Goal: Task Accomplishment & Management: Complete application form

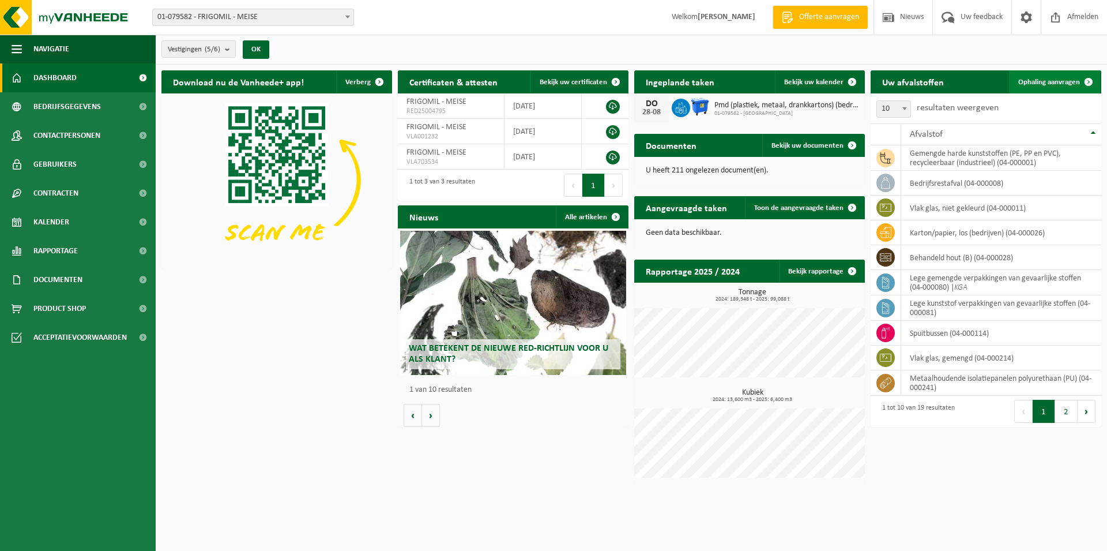
click at [1056, 77] on link "Ophaling aanvragen" at bounding box center [1054, 81] width 91 height 23
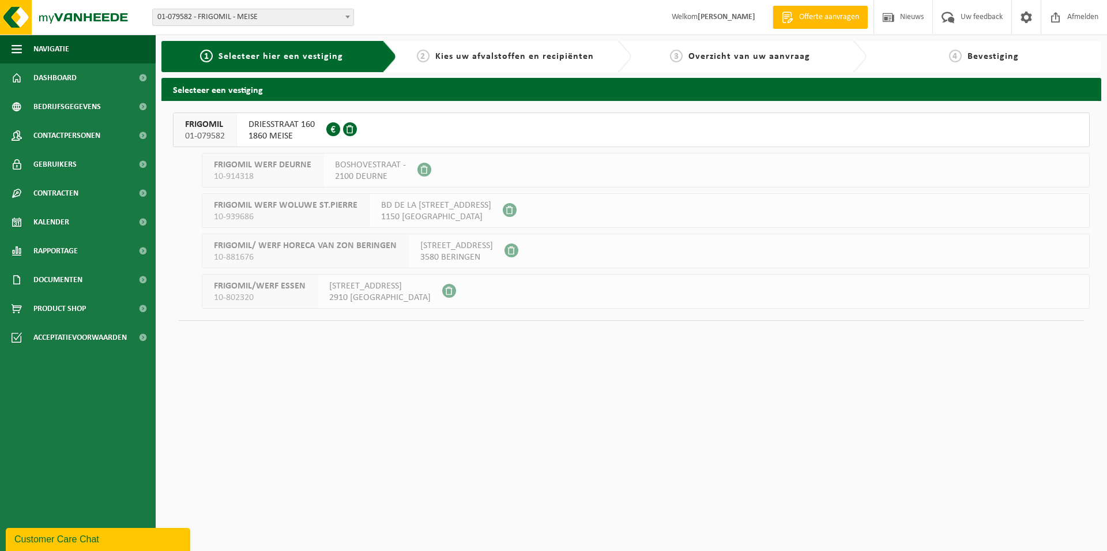
click at [316, 126] on div "DRIESSTRAAT 160 1860 MEISE 0442.972.076" at bounding box center [281, 129] width 89 height 33
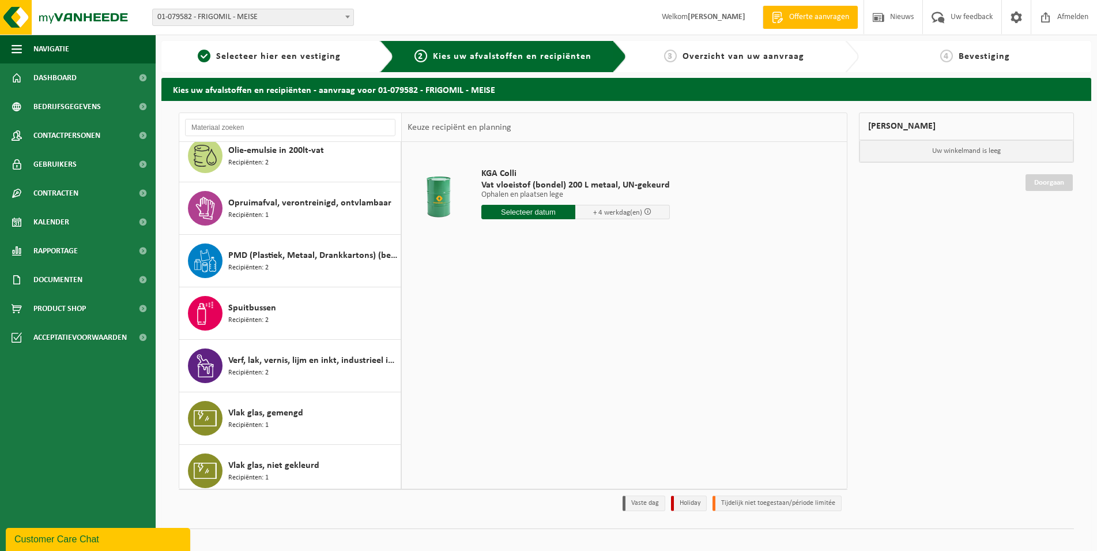
scroll to position [598, 0]
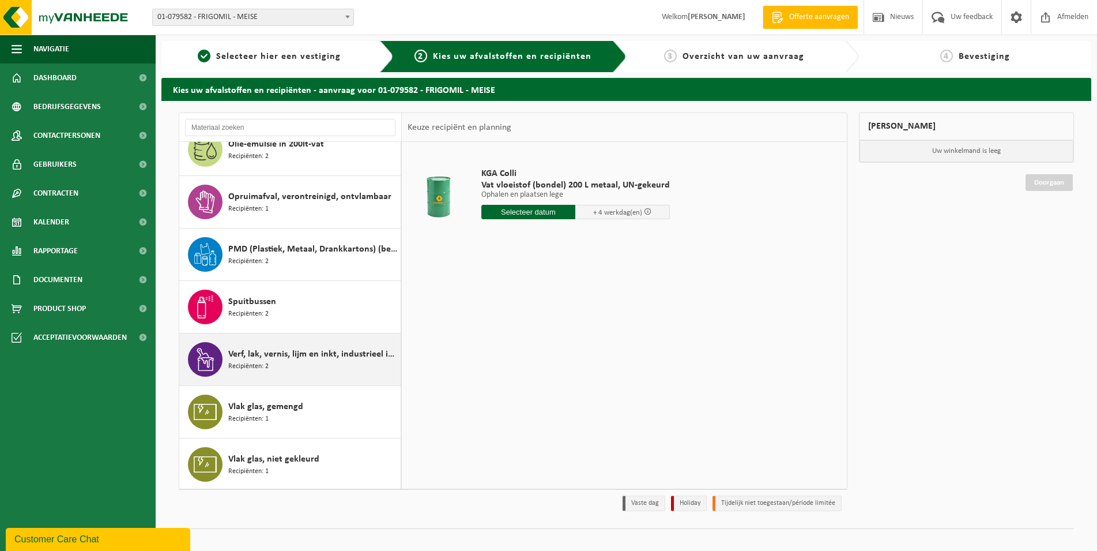
click at [306, 352] on span "Verf, lak, vernis, lijm en inkt, industrieel in kleinverpakking" at bounding box center [313, 354] width 170 height 14
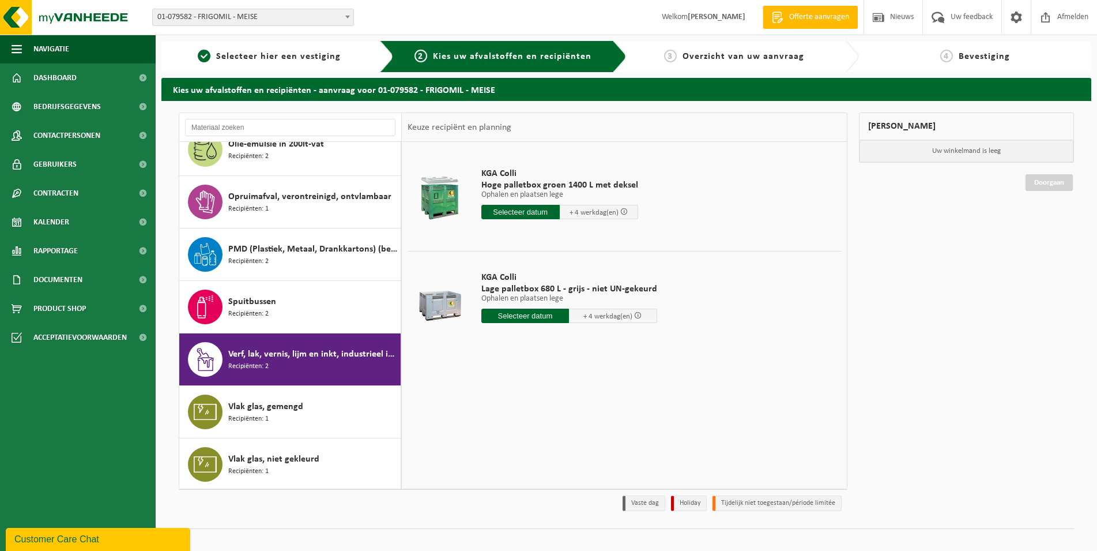
click at [534, 209] on input "text" at bounding box center [520, 212] width 78 height 14
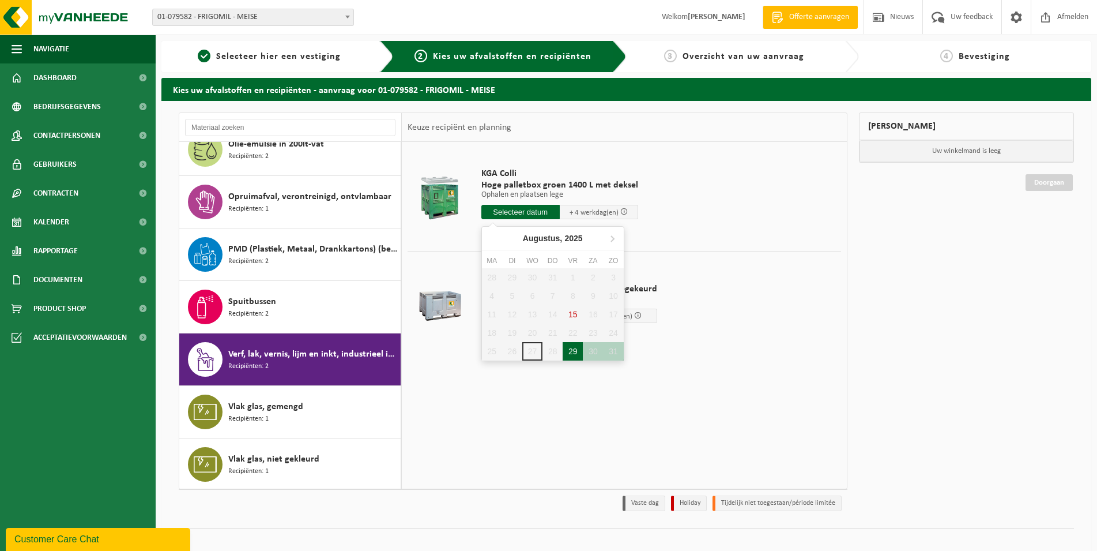
click at [575, 353] on div "29" at bounding box center [573, 351] width 20 height 18
type input "Van 2025-08-29"
type input "2025-08-29"
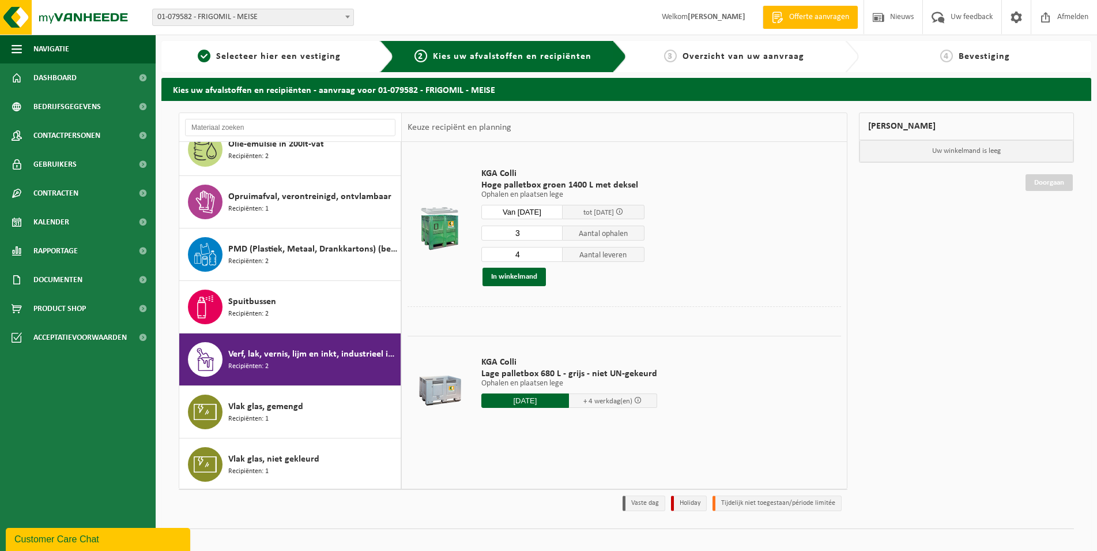
click at [553, 237] on input "3" at bounding box center [522, 232] width 82 height 15
type input "2"
click at [553, 237] on input "2" at bounding box center [522, 232] width 82 height 15
click at [552, 256] on input "3" at bounding box center [522, 254] width 82 height 15
type input "2"
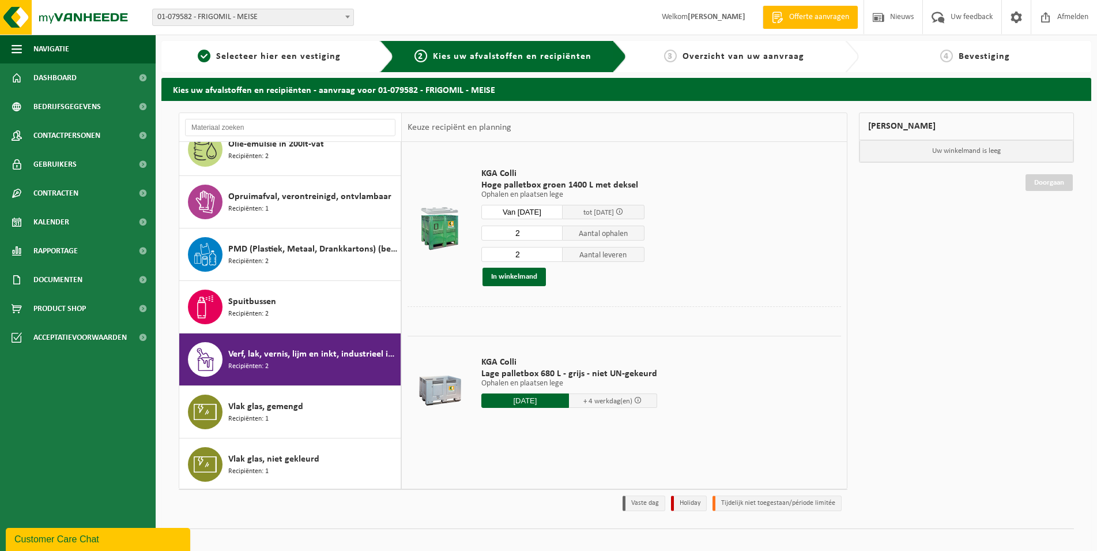
click at [552, 256] on input "2" at bounding box center [522, 254] width 82 height 15
click at [526, 272] on button "In winkelmand" at bounding box center [514, 277] width 63 height 18
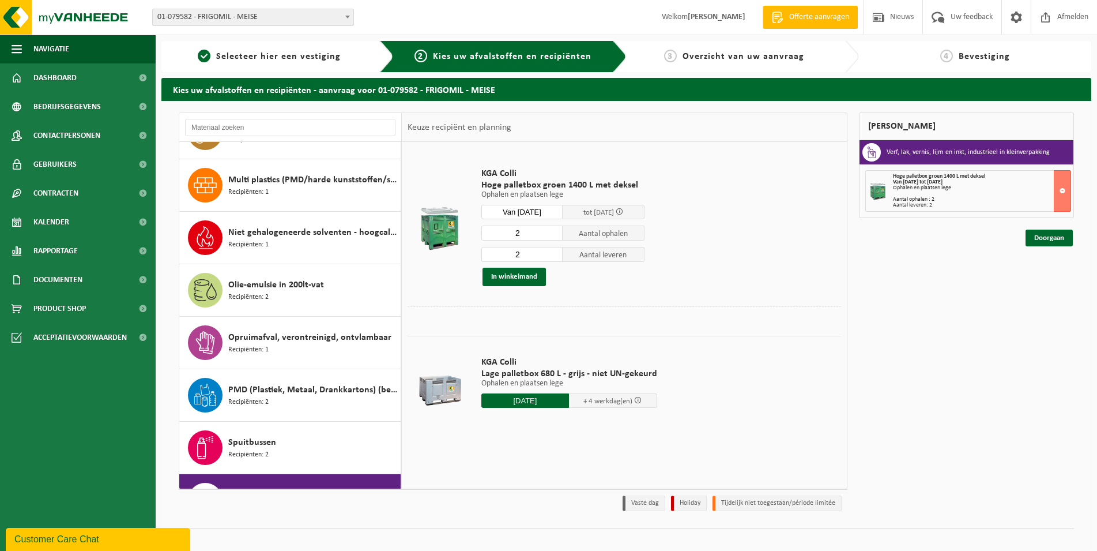
scroll to position [456, 0]
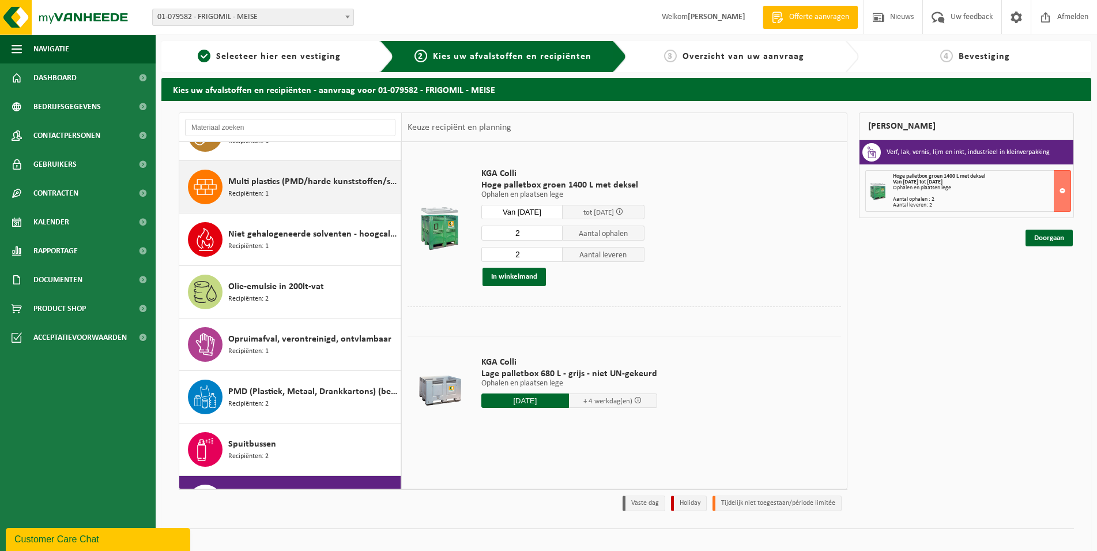
click at [367, 178] on span "Multi plastics (PMD/harde kunststoffen/spanbanden/EPS/folie naturel/folie gemen…" at bounding box center [313, 182] width 170 height 14
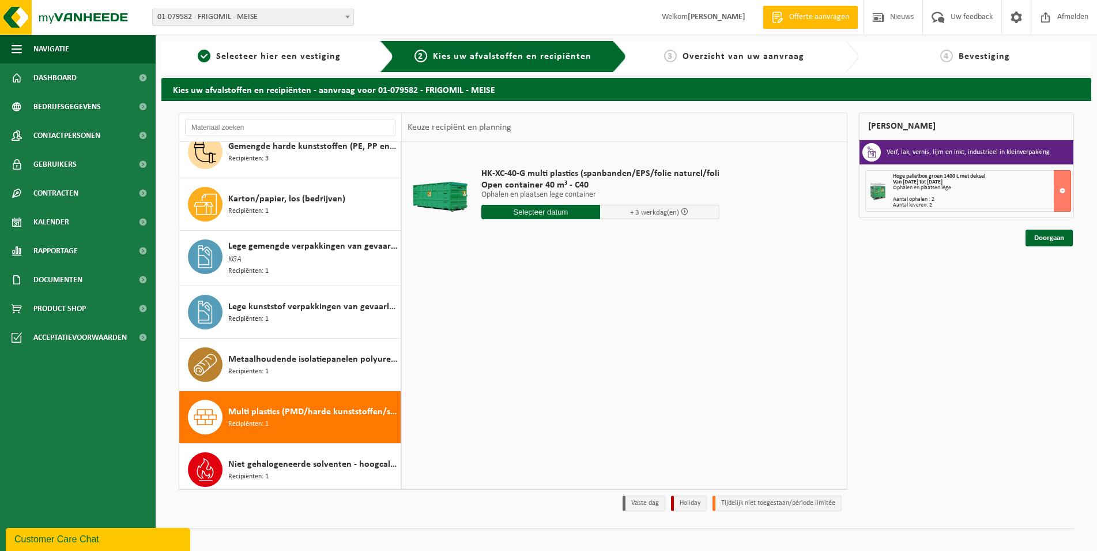
scroll to position [204, 0]
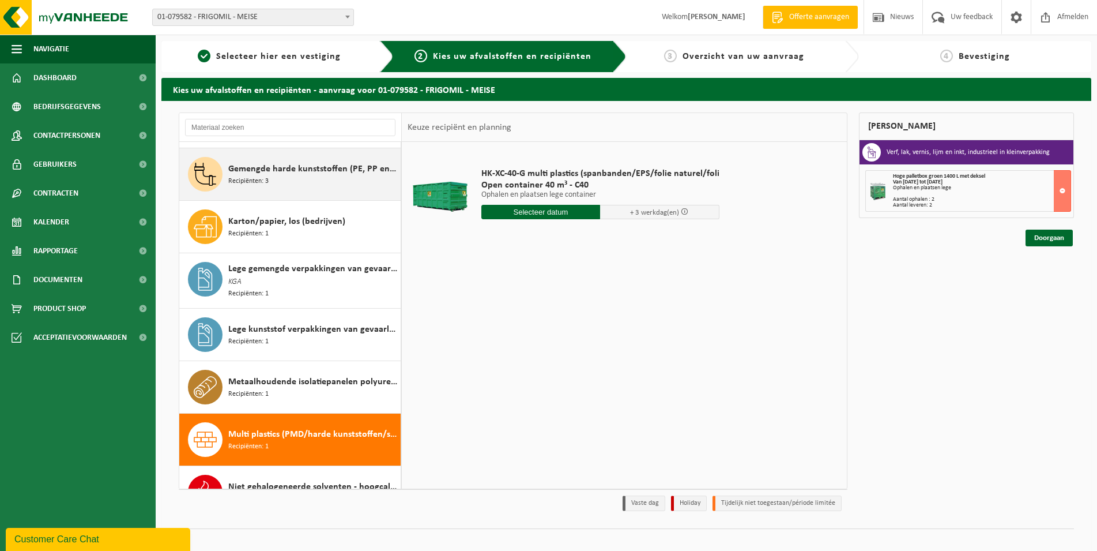
click at [368, 176] on div "Gemengde harde kunststoffen (PE, PP en PVC), recycleerbaar (industrieel) Recipi…" at bounding box center [313, 174] width 170 height 35
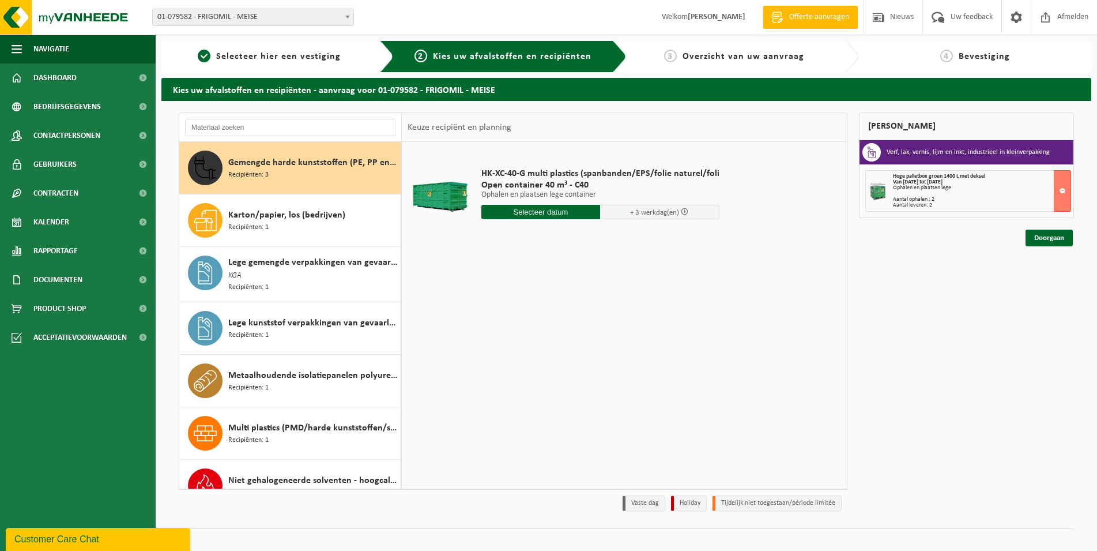
scroll to position [210, 0]
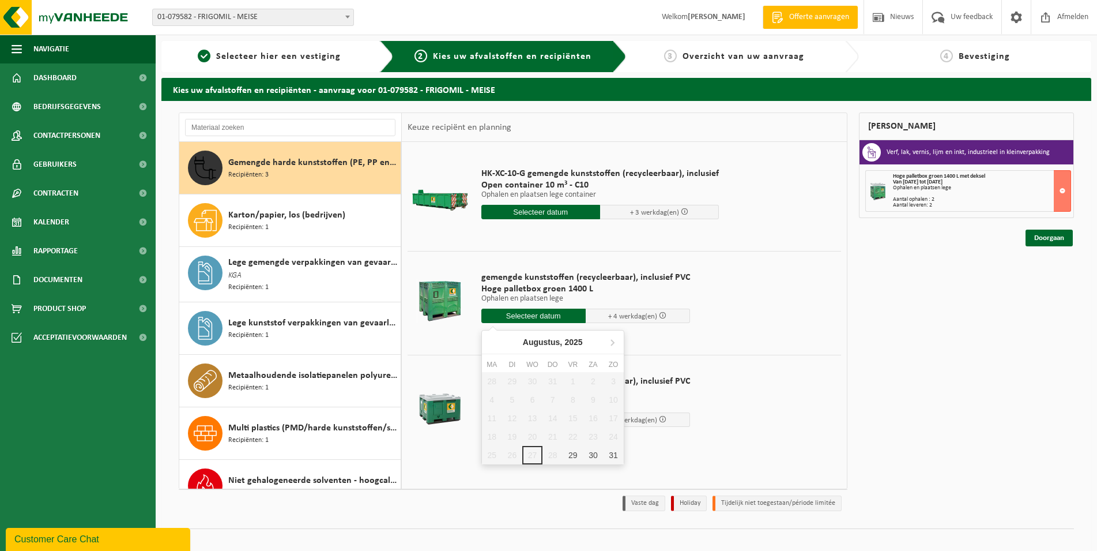
click at [521, 310] on input "text" at bounding box center [533, 315] width 104 height 14
click at [570, 455] on div "29" at bounding box center [573, 455] width 20 height 18
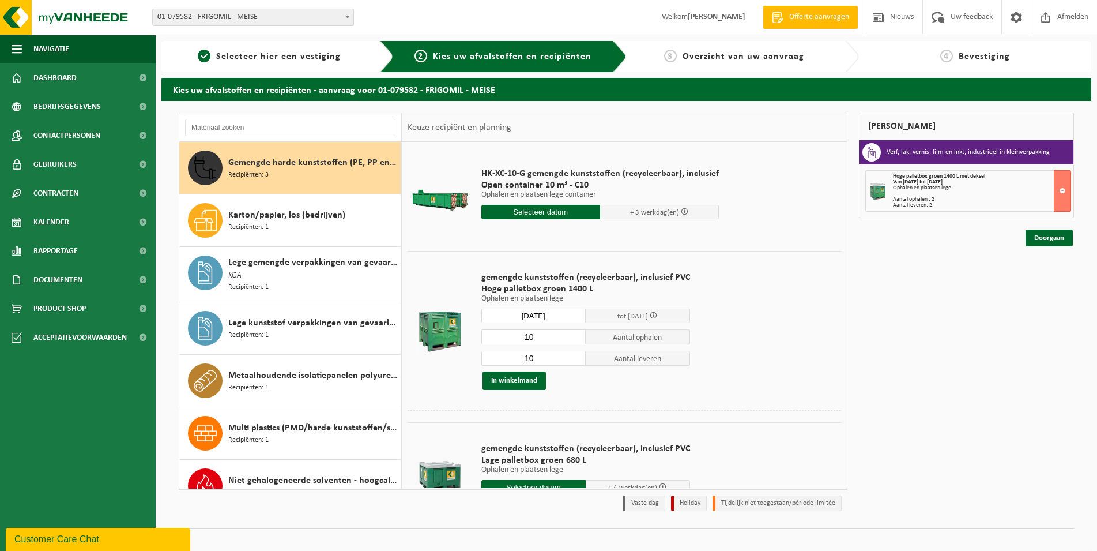
type input "Van 2025-08-29"
type input "2025-08-29"
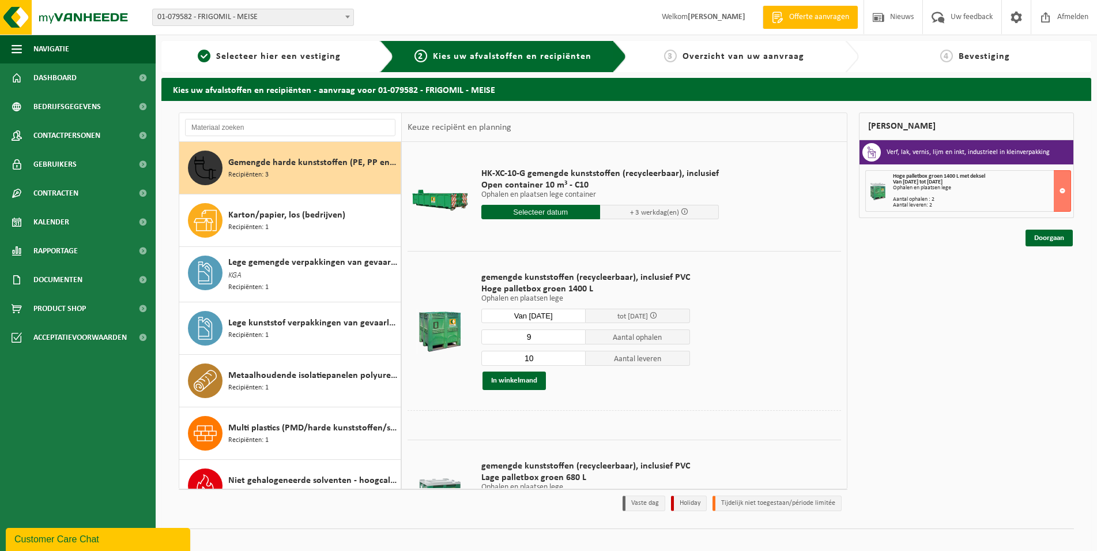
click at [575, 340] on input "9" at bounding box center [533, 336] width 104 height 15
click at [575, 340] on input "8" at bounding box center [533, 336] width 104 height 15
click at [575, 340] on input "7" at bounding box center [533, 336] width 104 height 15
click at [575, 340] on input "6" at bounding box center [533, 336] width 104 height 15
click at [575, 340] on input "5" at bounding box center [533, 336] width 104 height 15
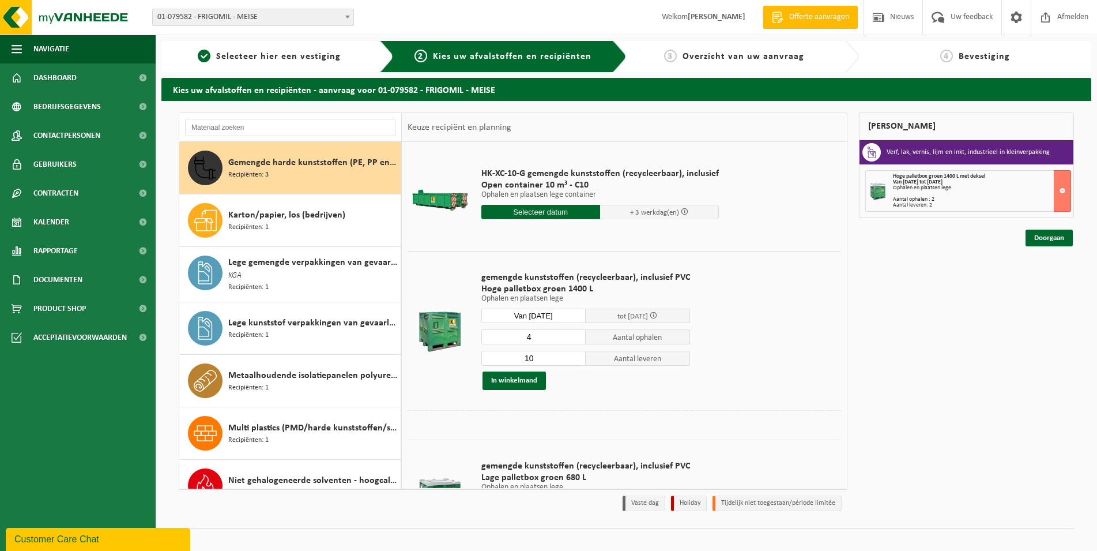
type input "4"
click at [575, 340] on input "4" at bounding box center [533, 336] width 104 height 15
click at [570, 360] on input "9" at bounding box center [533, 358] width 104 height 15
click at [570, 360] on input "8" at bounding box center [533, 358] width 104 height 15
click at [570, 360] on input "7" at bounding box center [533, 358] width 104 height 15
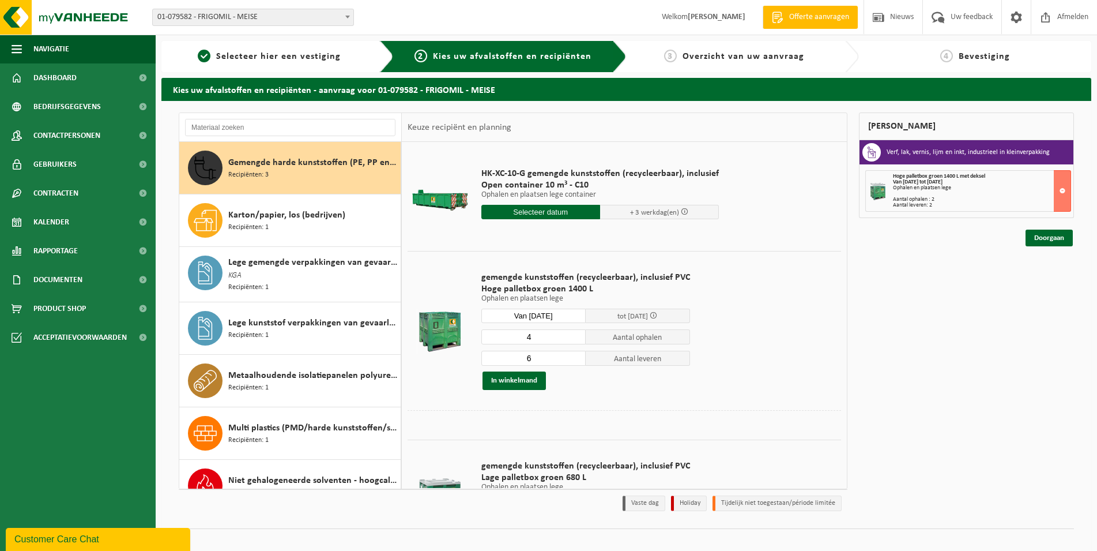
click at [570, 360] on input "6" at bounding box center [533, 358] width 104 height 15
click at [570, 360] on input "5" at bounding box center [533, 358] width 104 height 15
type input "4"
click at [570, 360] on input "4" at bounding box center [533, 358] width 104 height 15
click at [515, 385] on button "In winkelmand" at bounding box center [514, 380] width 63 height 18
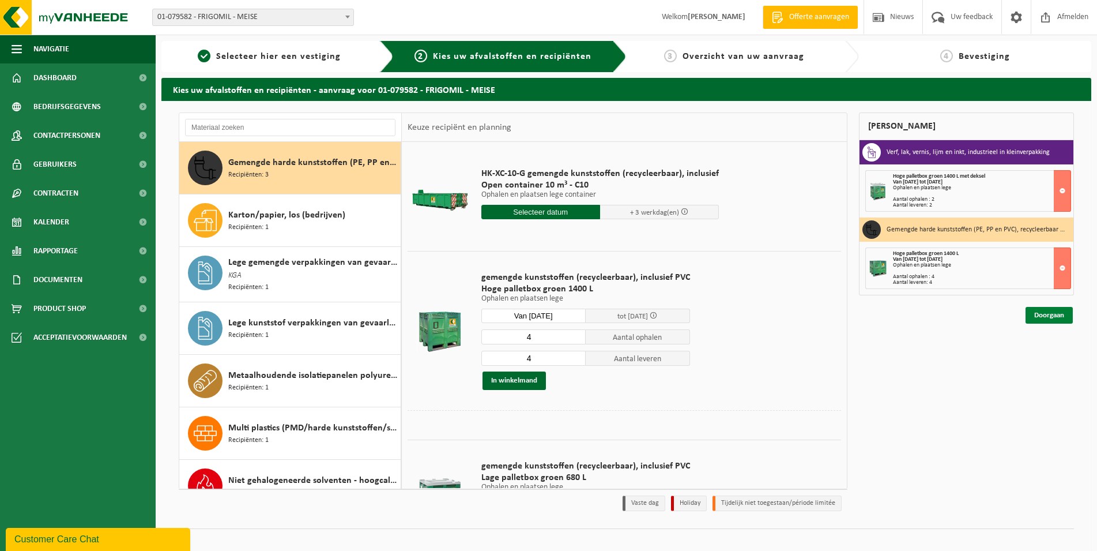
click at [1033, 314] on link "Doorgaan" at bounding box center [1049, 315] width 47 height 17
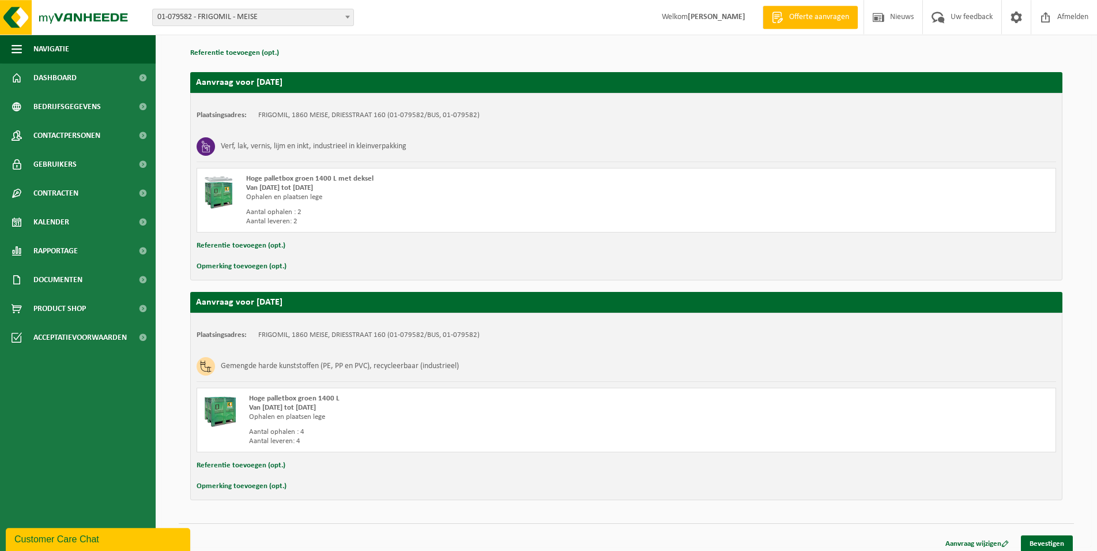
scroll to position [173, 0]
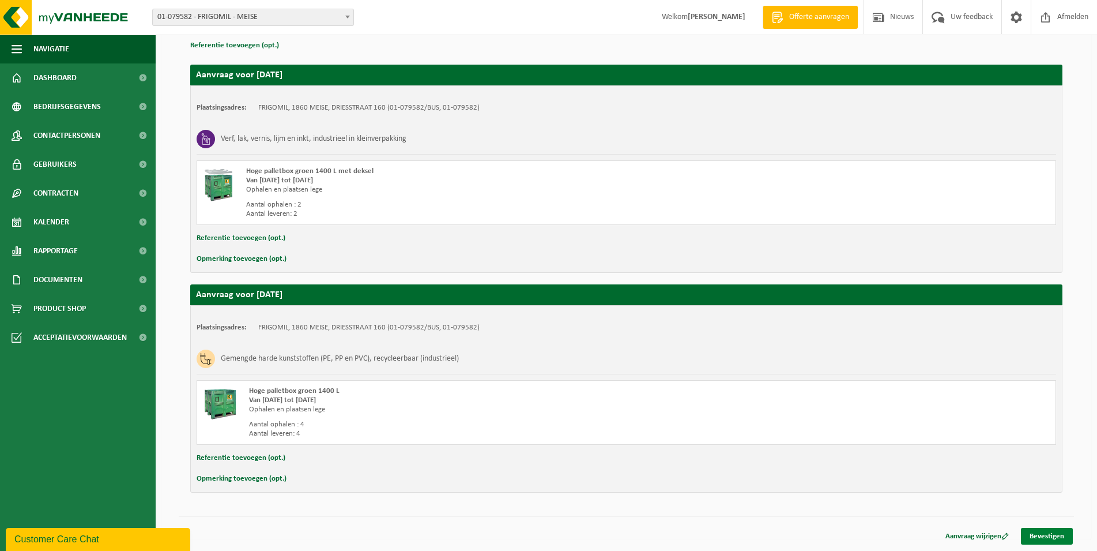
click at [1043, 534] on link "Bevestigen" at bounding box center [1047, 536] width 52 height 17
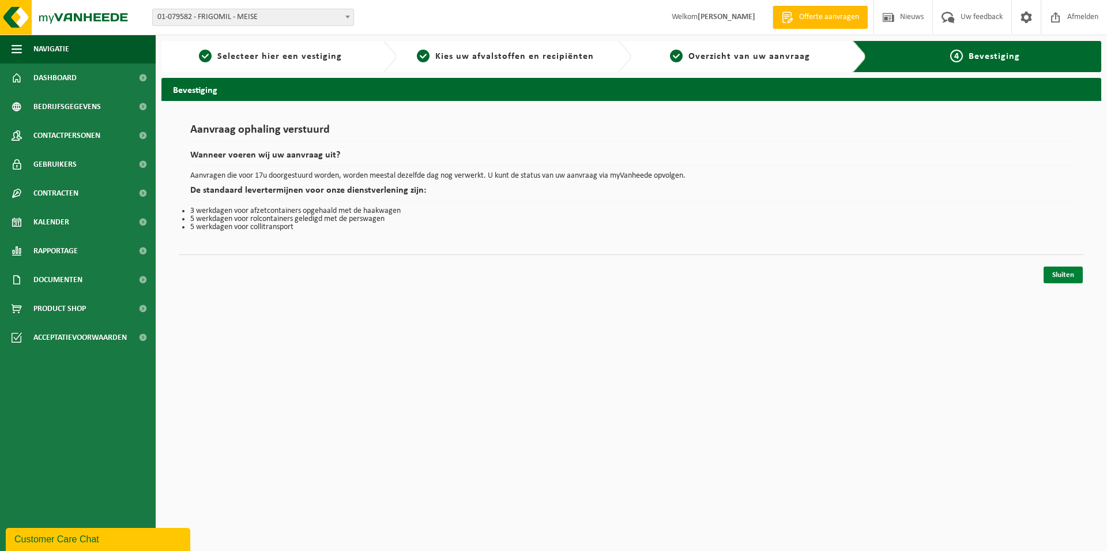
click at [1050, 276] on link "Sluiten" at bounding box center [1063, 274] width 39 height 17
